Goal: Information Seeking & Learning: Understand process/instructions

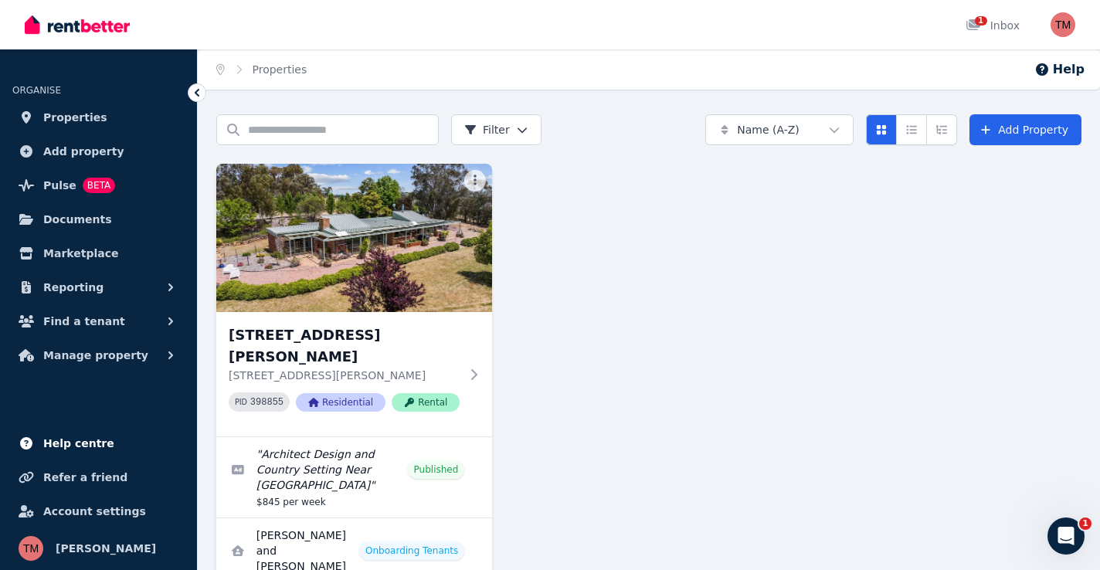
click at [82, 445] on span "Help centre" at bounding box center [78, 443] width 71 height 19
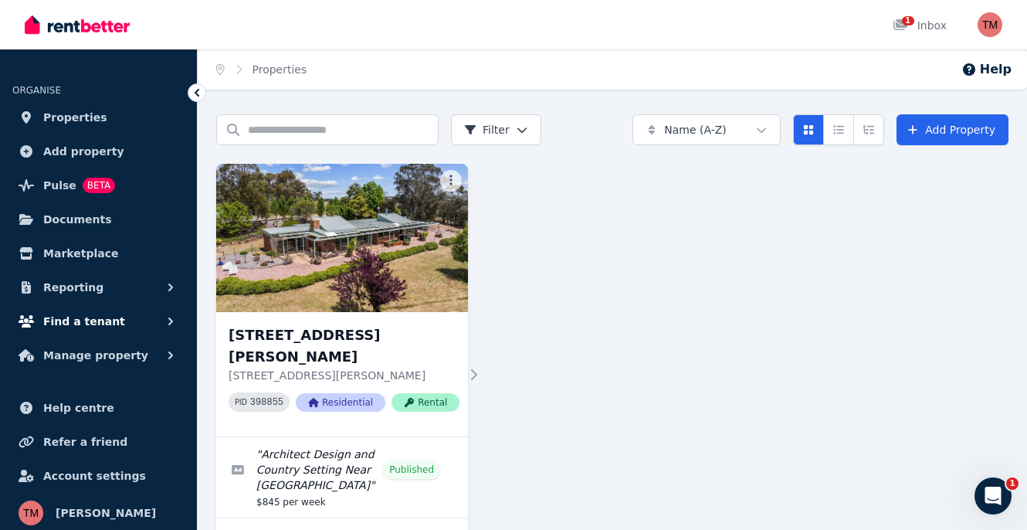
scroll to position [5, 0]
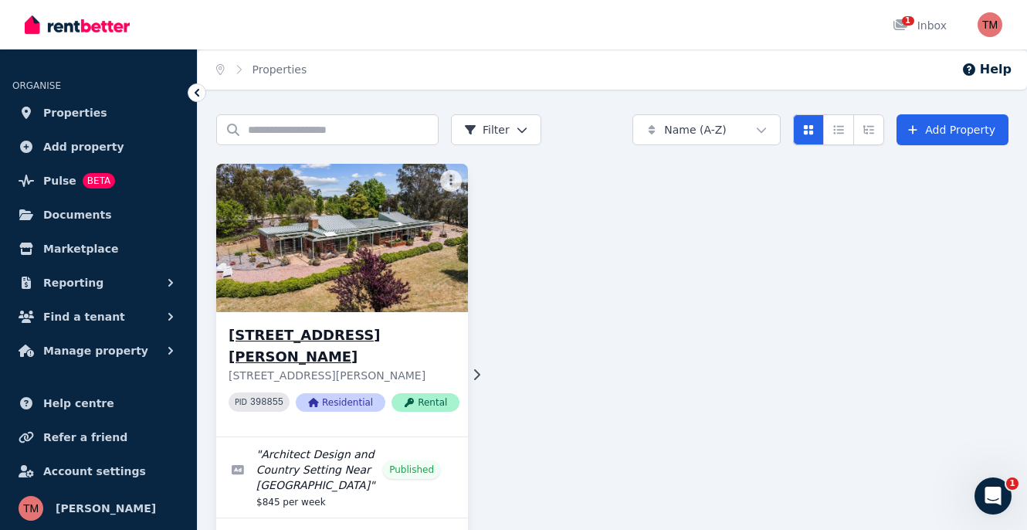
click at [385, 258] on img at bounding box center [342, 238] width 264 height 156
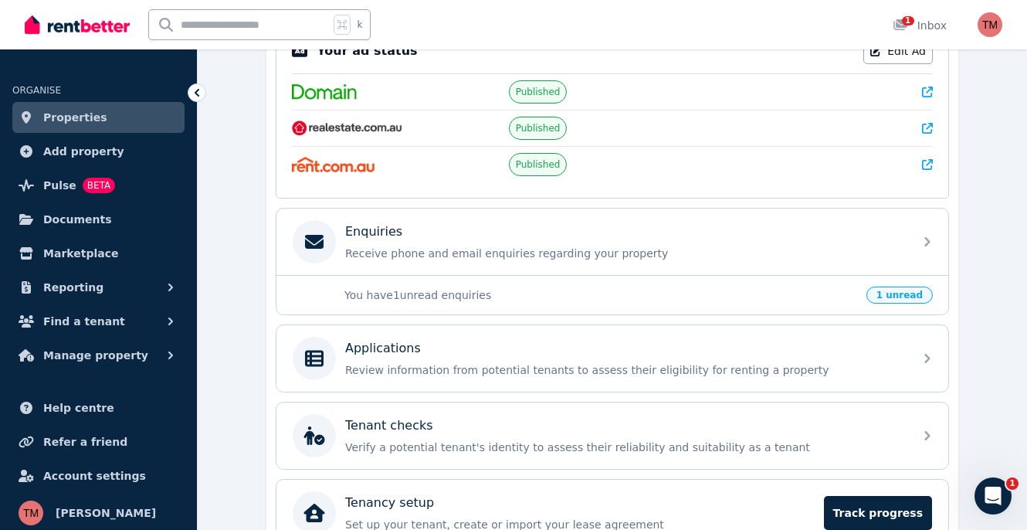
scroll to position [466, 0]
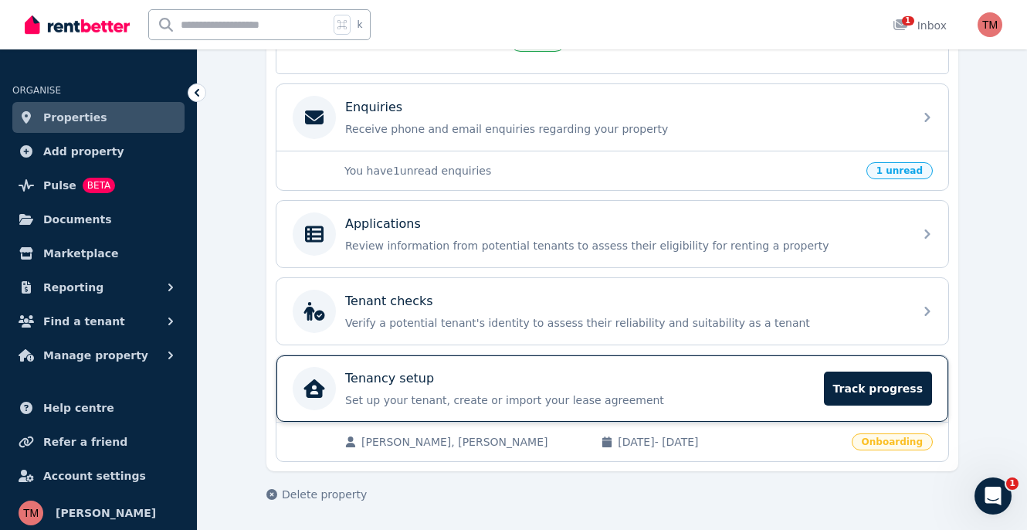
click at [413, 382] on p "Tenancy setup" at bounding box center [389, 378] width 89 height 19
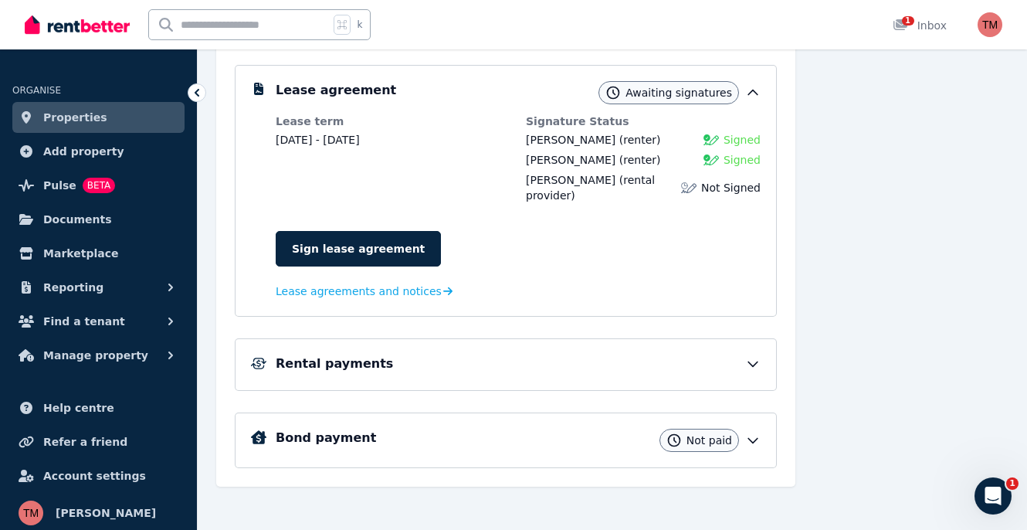
scroll to position [301, 0]
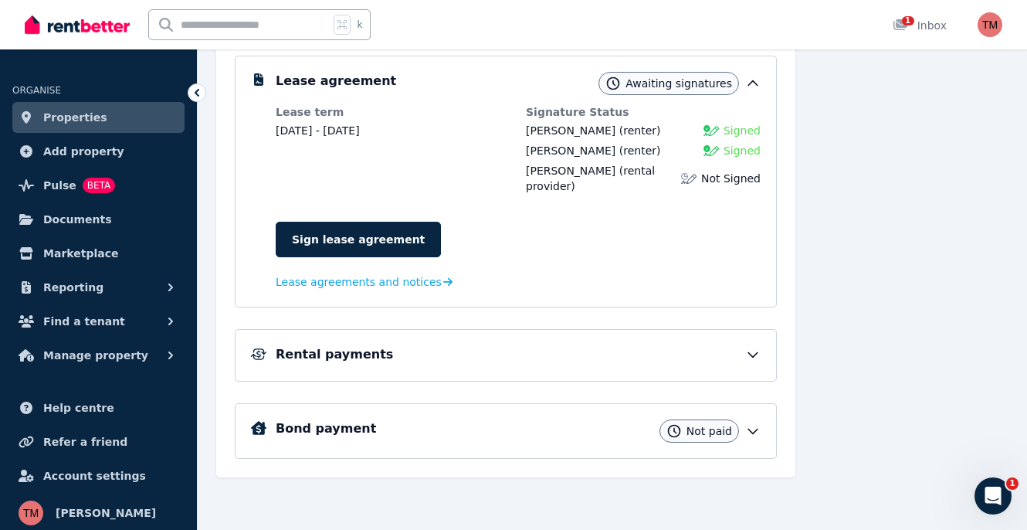
click at [749, 427] on icon at bounding box center [752, 430] width 15 height 15
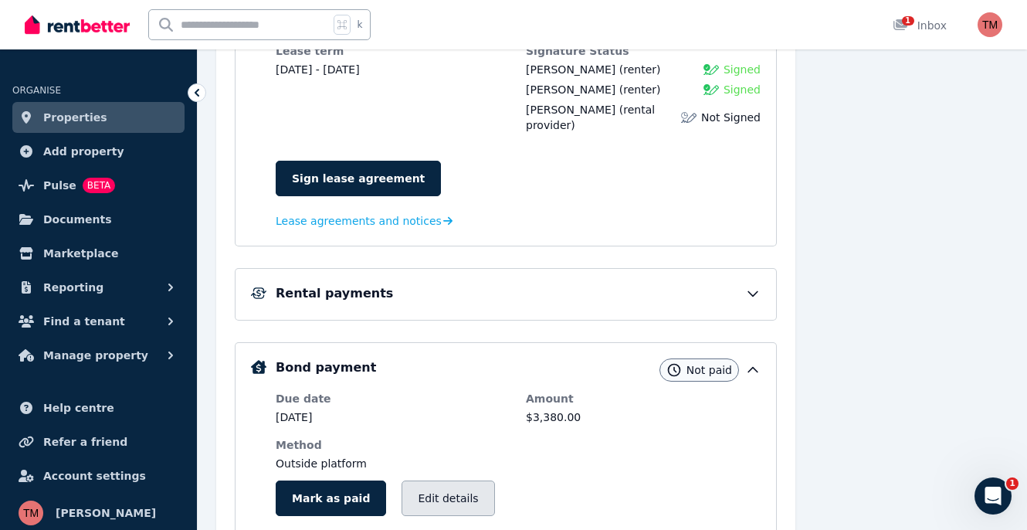
scroll to position [363, 0]
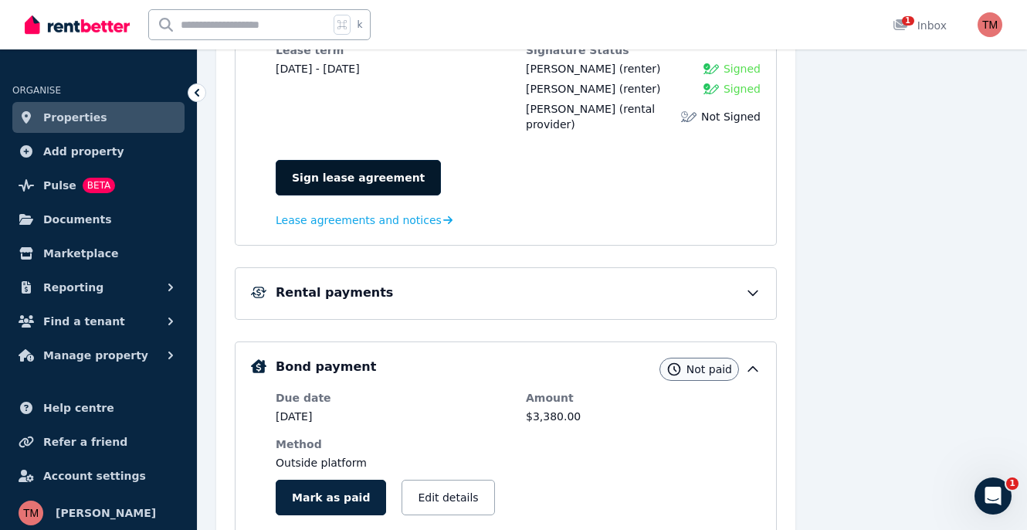
click at [396, 175] on link "Sign lease agreement" at bounding box center [358, 178] width 165 height 36
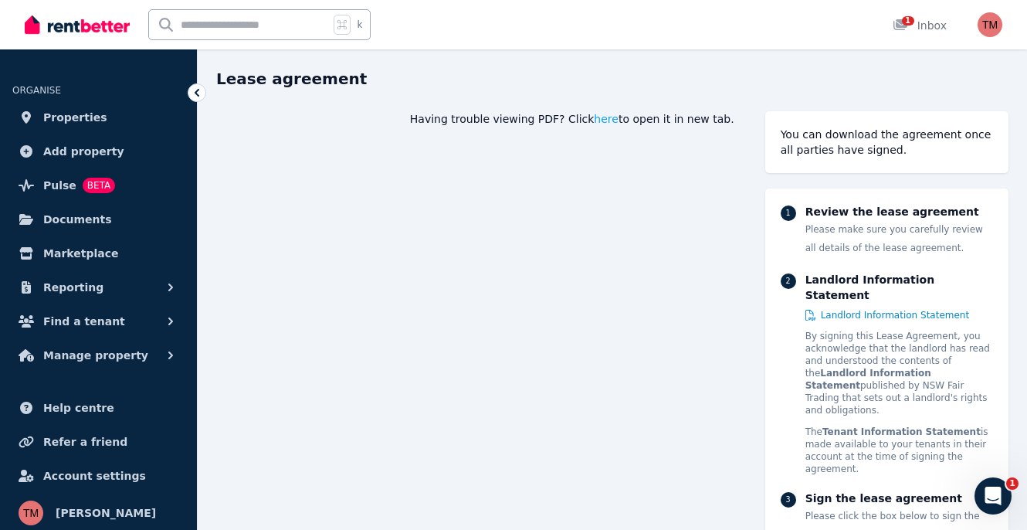
scroll to position [48, 0]
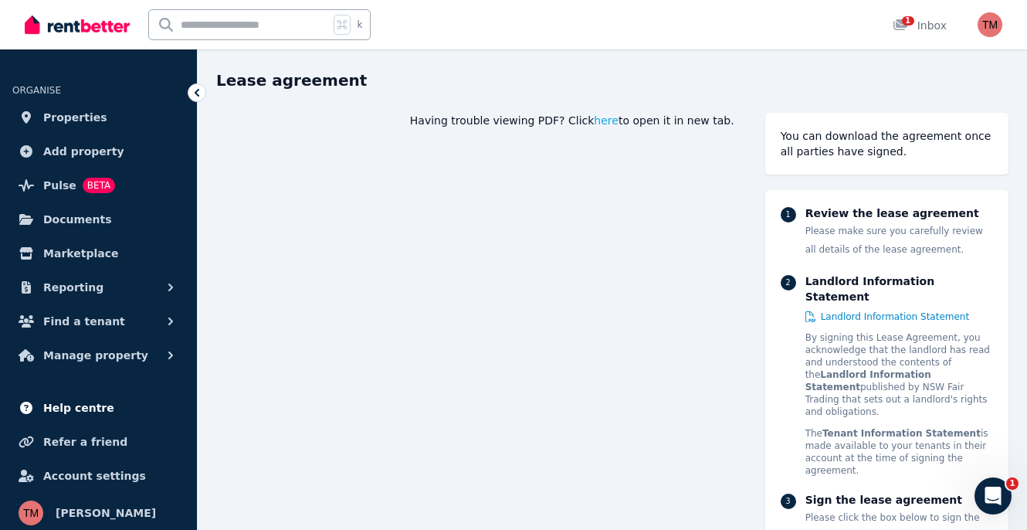
click at [65, 402] on span "Help centre" at bounding box center [78, 407] width 71 height 19
